Goal: Transaction & Acquisition: Purchase product/service

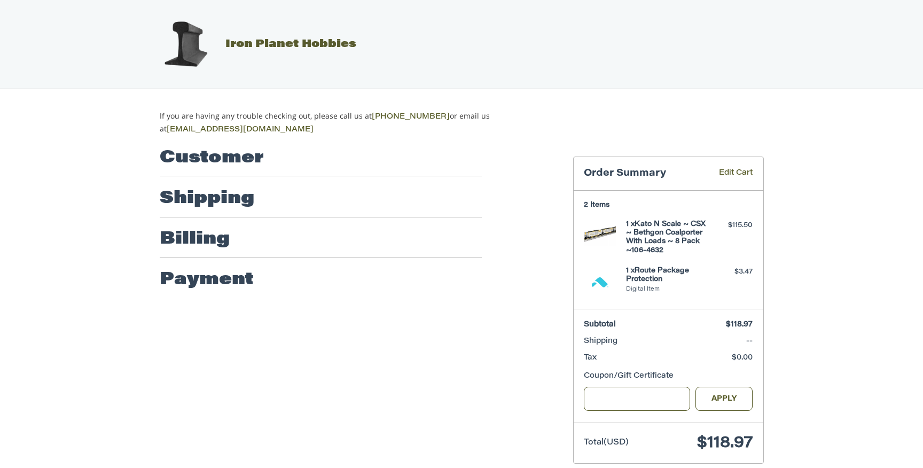
scroll to position [24, 0]
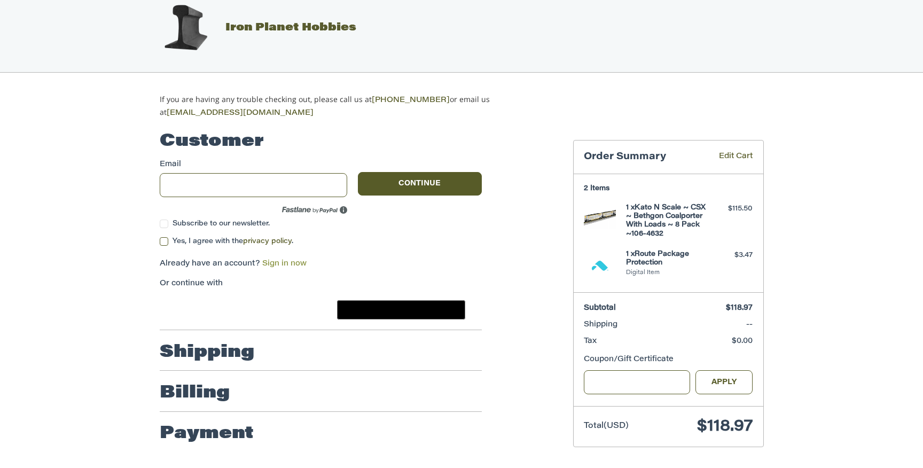
click at [277, 260] on link "Sign in now" at bounding box center [284, 263] width 44 height 7
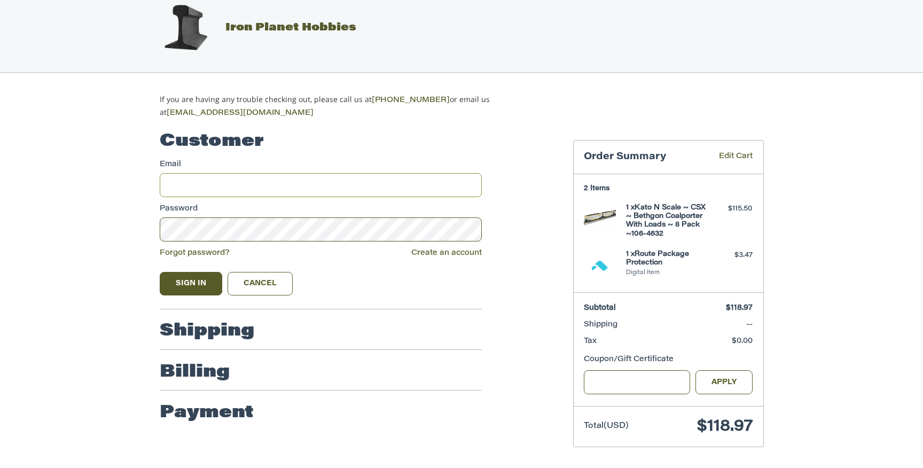
type input "**********"
click at [187, 274] on button "Sign In" at bounding box center [191, 284] width 63 height 24
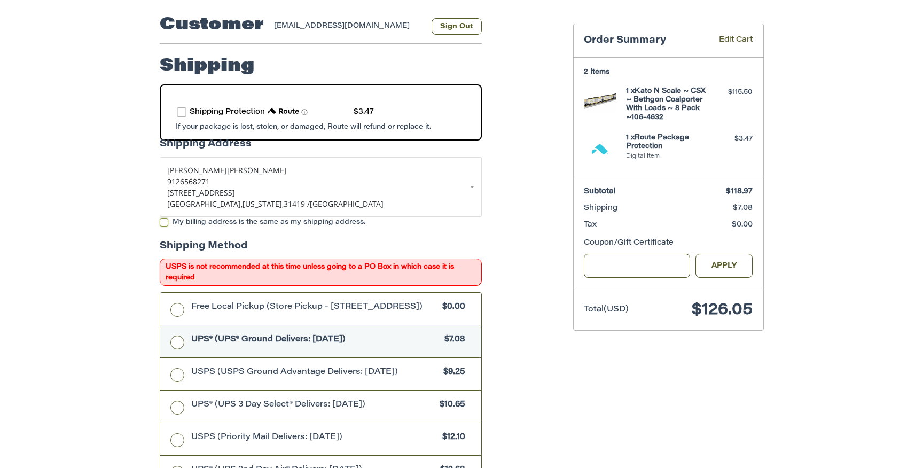
scroll to position [135, 0]
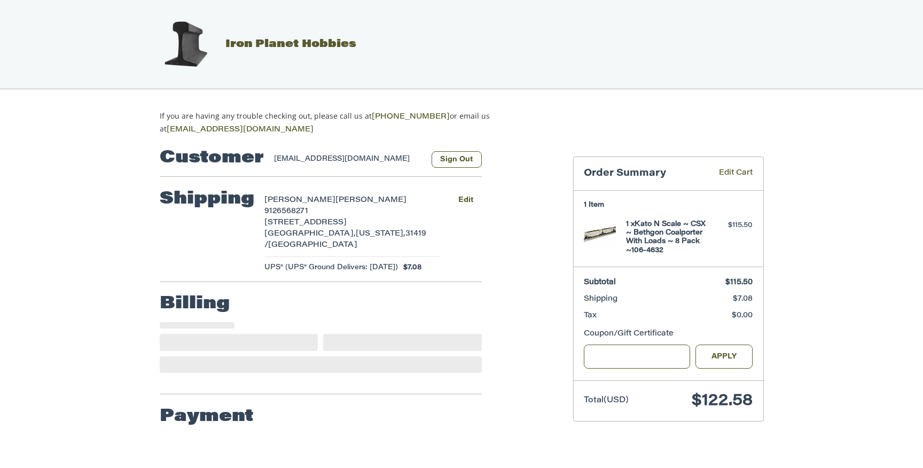
select select "**"
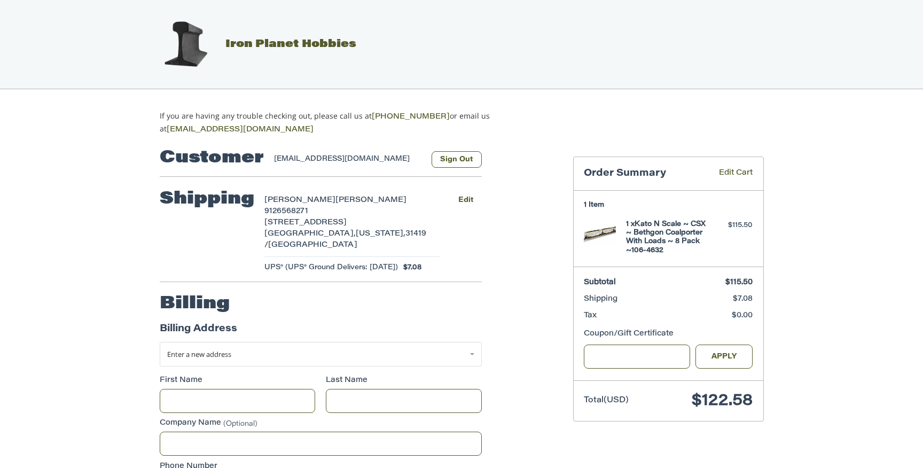
click at [465, 200] on button "Edit" at bounding box center [466, 199] width 32 height 15
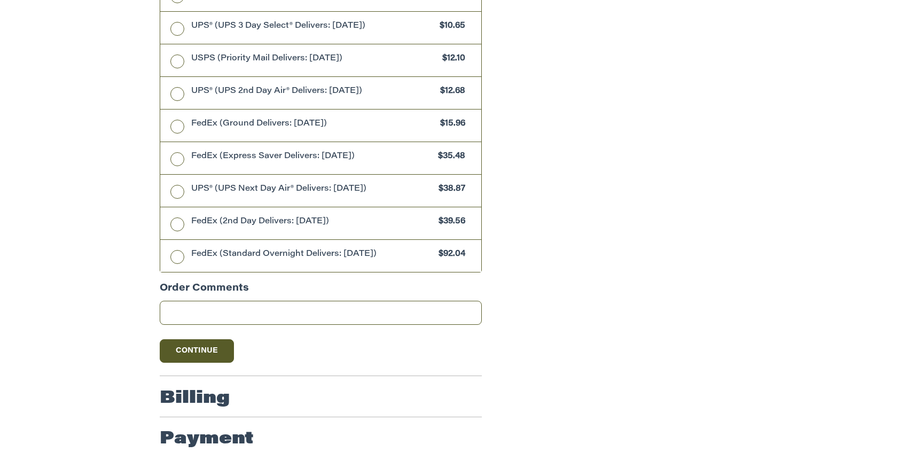
scroll to position [516, 0]
click at [201, 354] on button "Continue" at bounding box center [197, 351] width 75 height 24
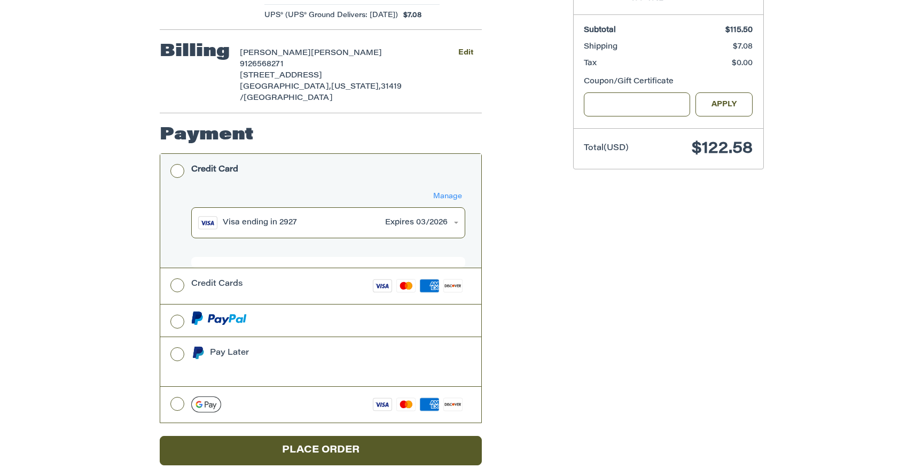
scroll to position [252, 0]
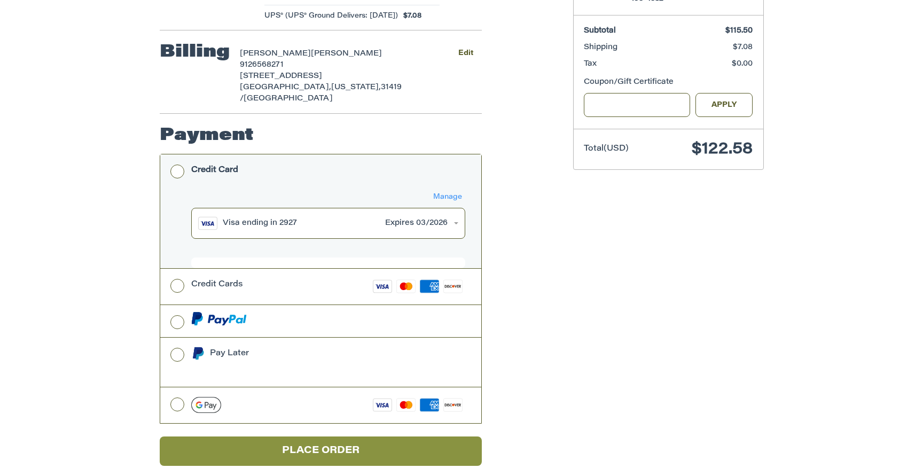
click at [315, 436] on button "Place Order" at bounding box center [321, 450] width 322 height 29
